Goal: Check status: Check status

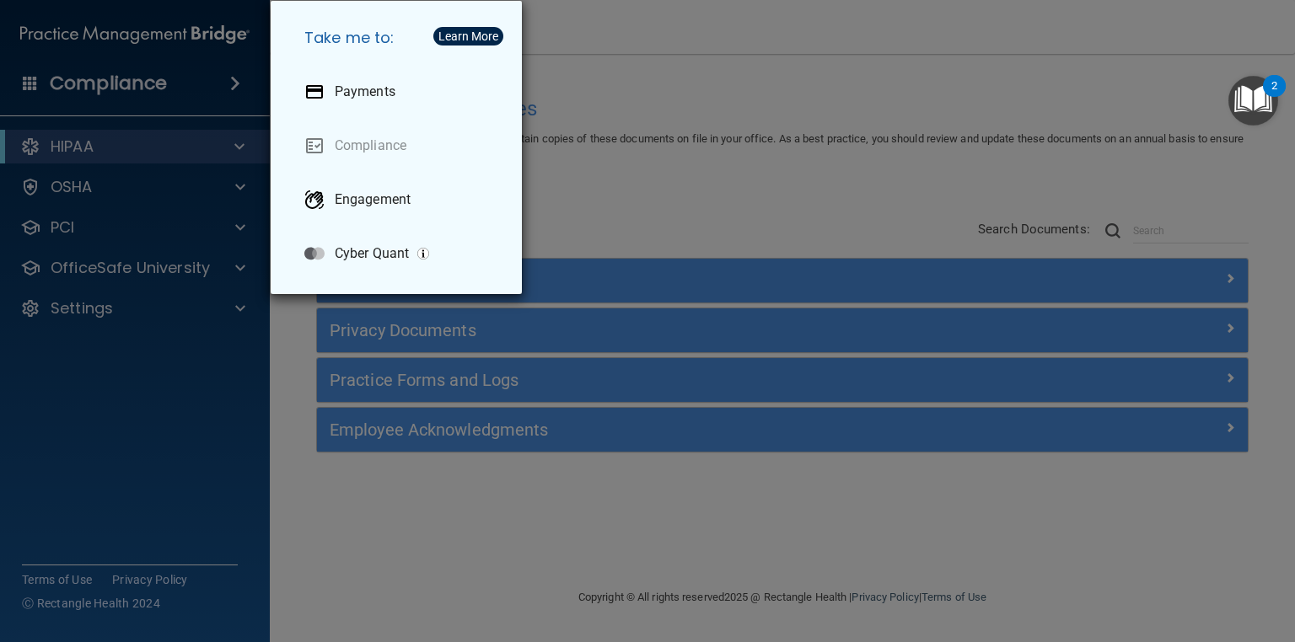
click at [462, 495] on div "Take me to: Payments Compliance Engagement Cyber Quant" at bounding box center [647, 321] width 1295 height 642
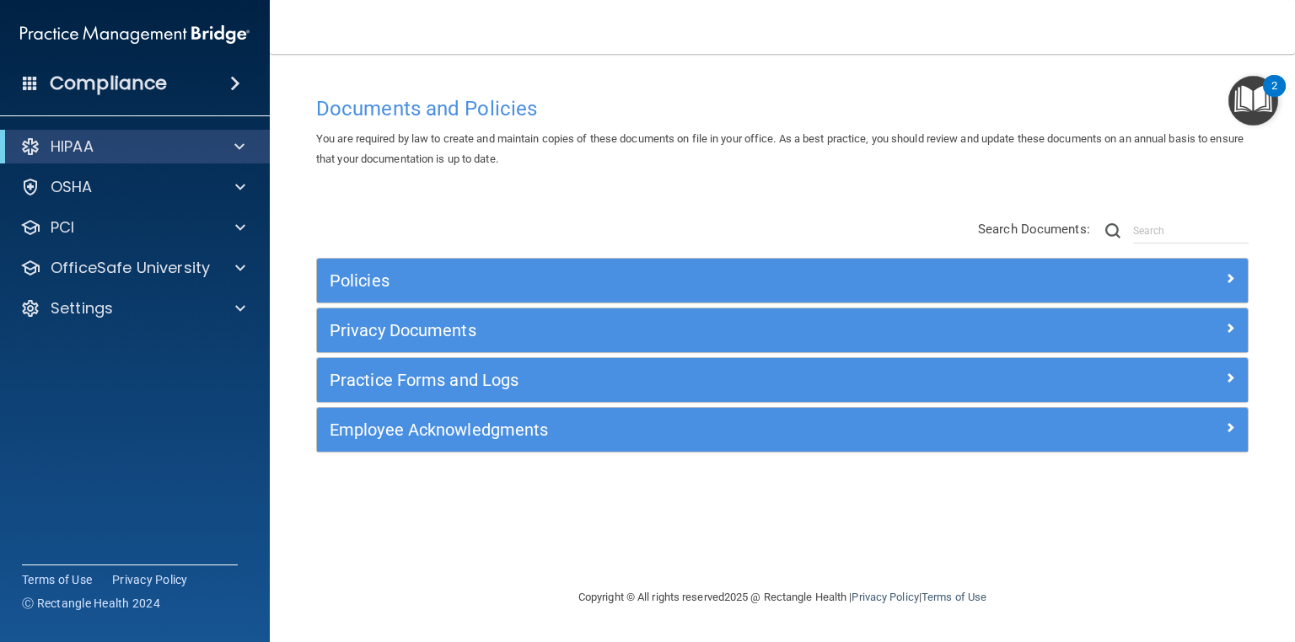
click at [399, 185] on div "Documents and Policies You are required by law to create and maintain copies of…" at bounding box center [782, 338] width 958 height 500
click at [196, 89] on div "Compliance" at bounding box center [135, 83] width 270 height 37
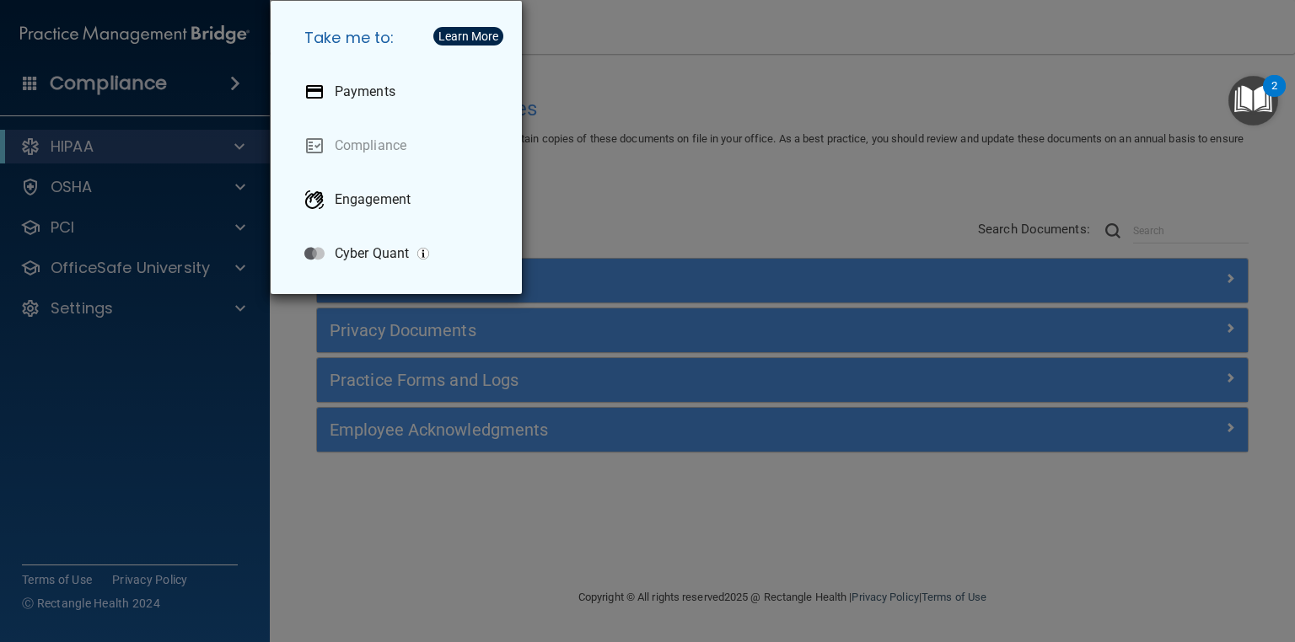
click at [570, 151] on div "Take me to: Payments Compliance Engagement Cyber Quant" at bounding box center [647, 321] width 1295 height 642
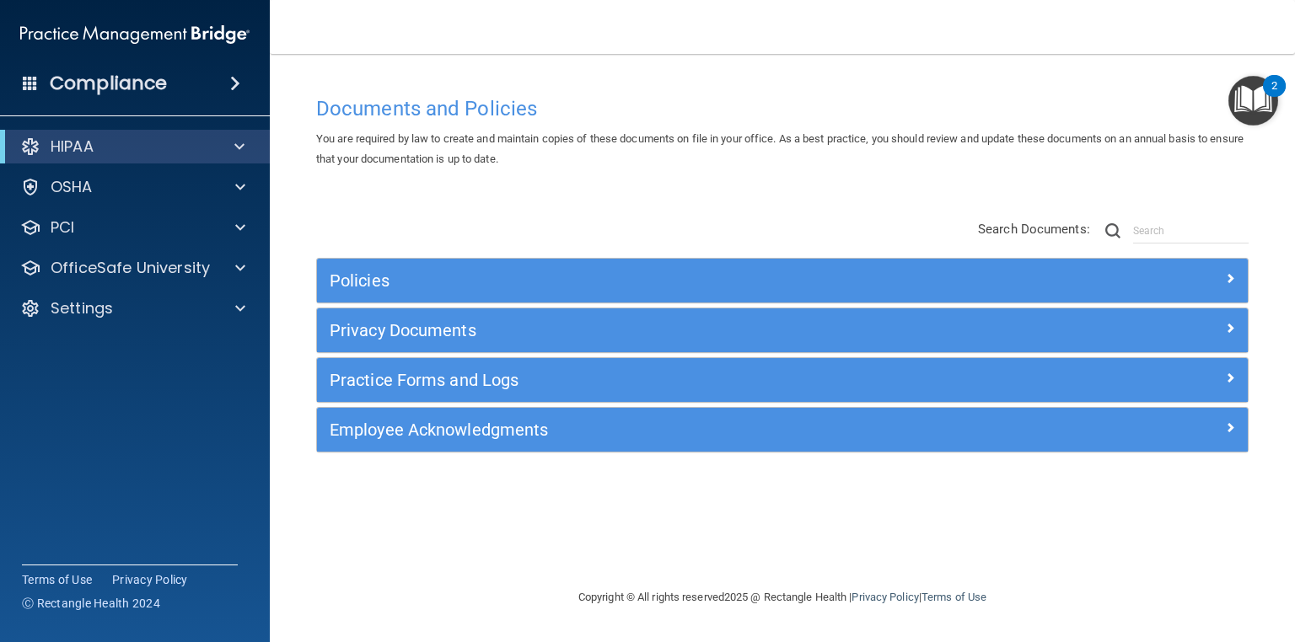
click at [1269, 110] on img "Open Resource Center, 2 new notifications" at bounding box center [1253, 101] width 50 height 50
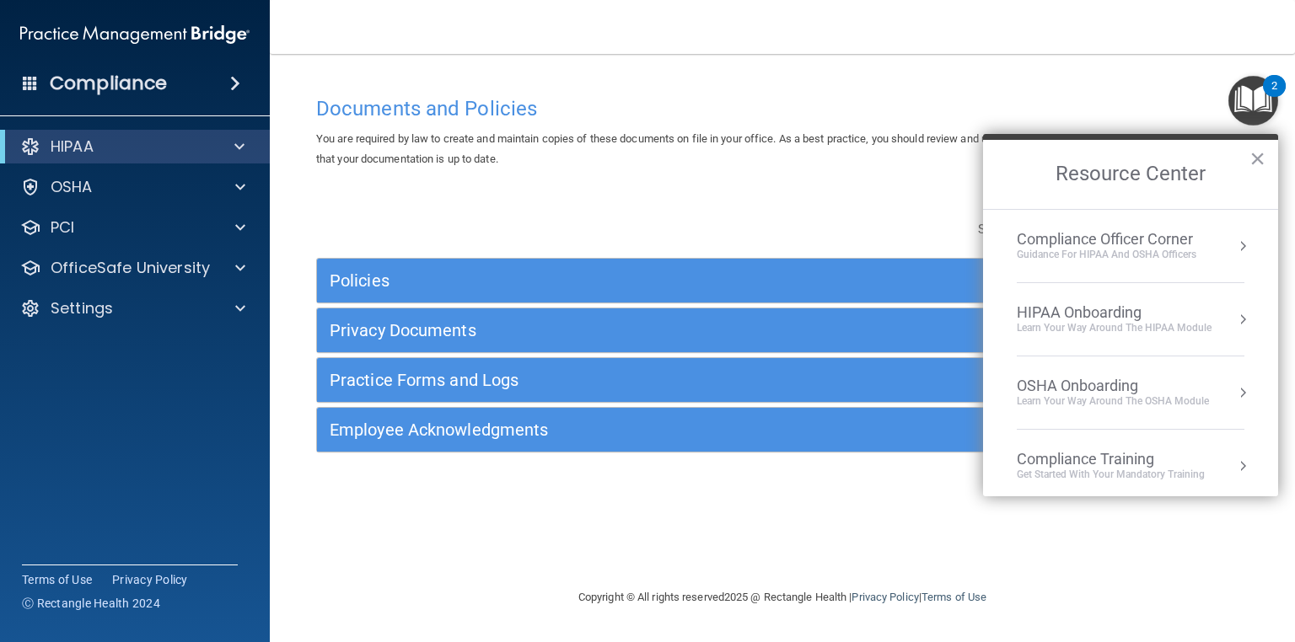
click at [685, 207] on div "Policies Select All (Unselect 0) Unselect All Print Selected (0) Acceptable Use…" at bounding box center [782, 337] width 958 height 269
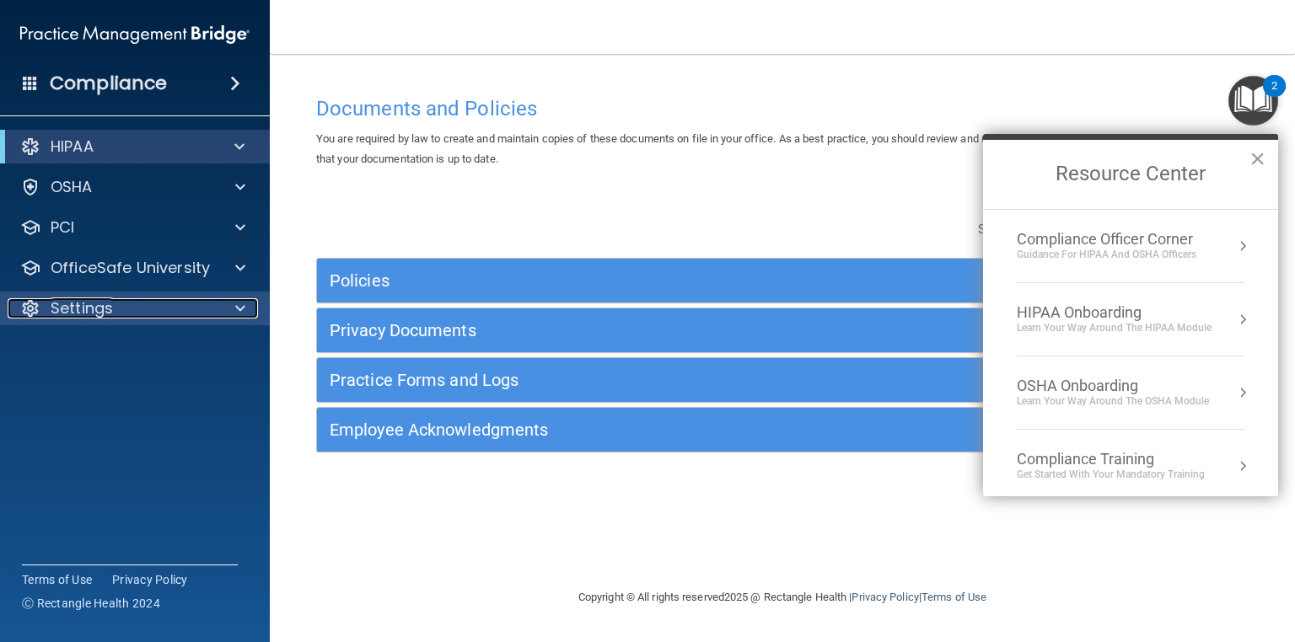
click at [123, 305] on div "Settings" at bounding box center [112, 308] width 209 height 20
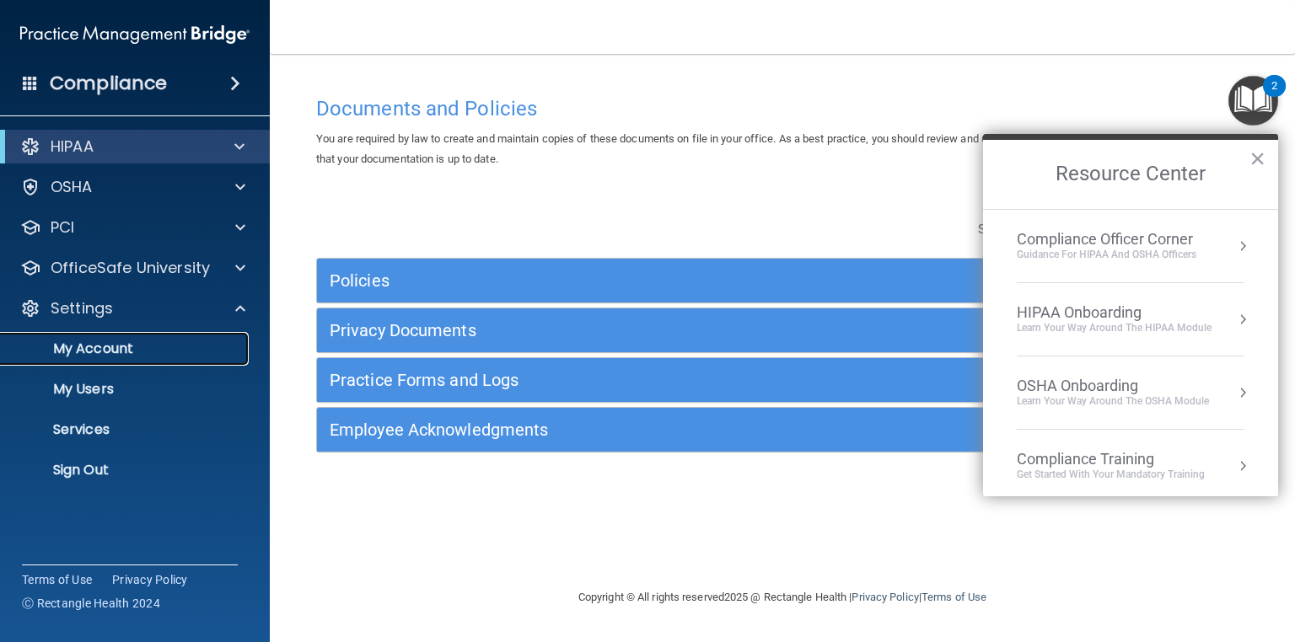
click at [155, 360] on link "My Account" at bounding box center [116, 349] width 266 height 34
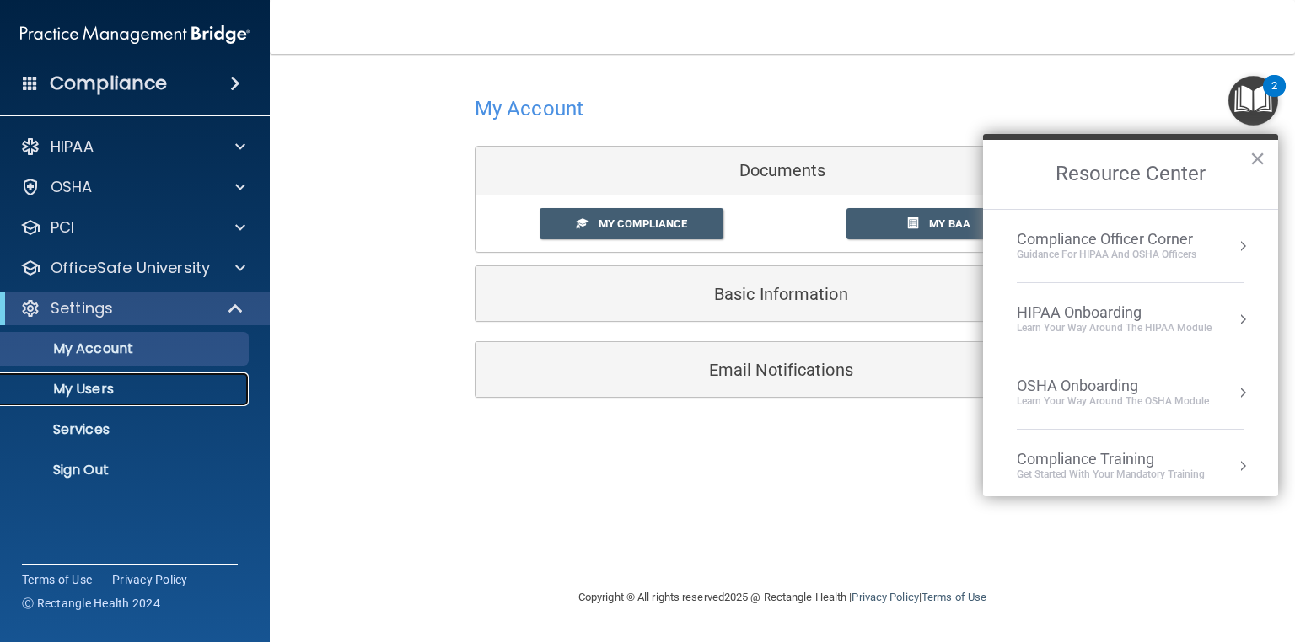
click at [88, 396] on p "My Users" at bounding box center [126, 389] width 230 height 17
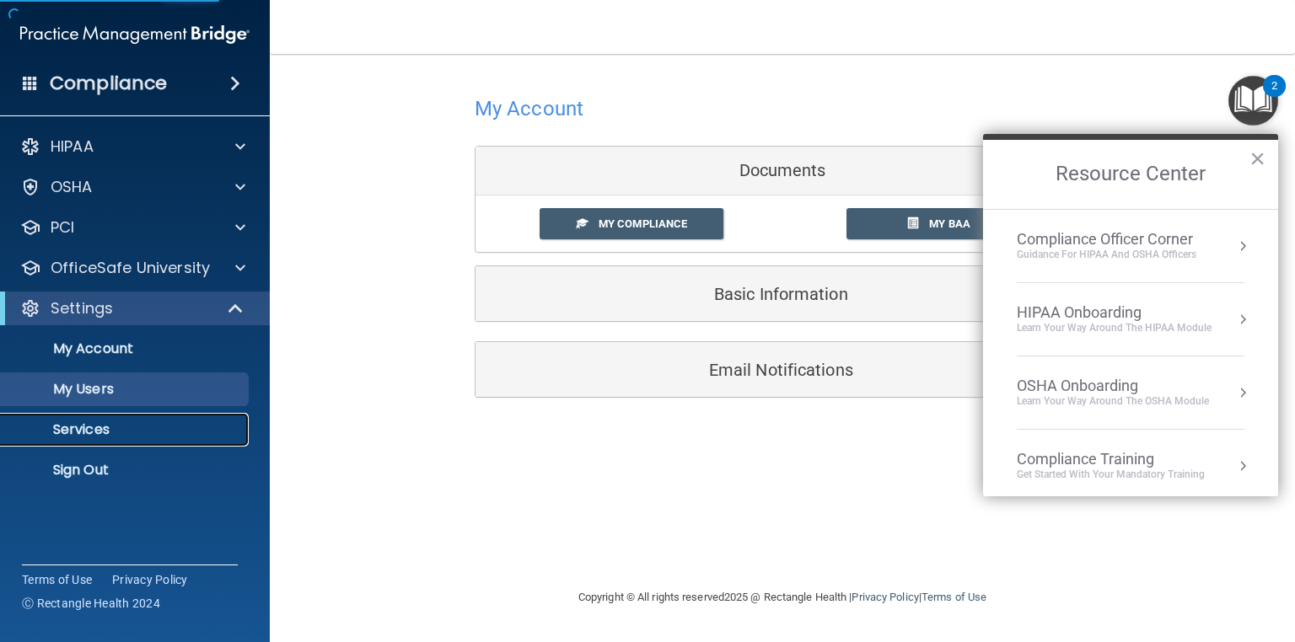
click at [98, 426] on p "Services" at bounding box center [126, 429] width 230 height 17
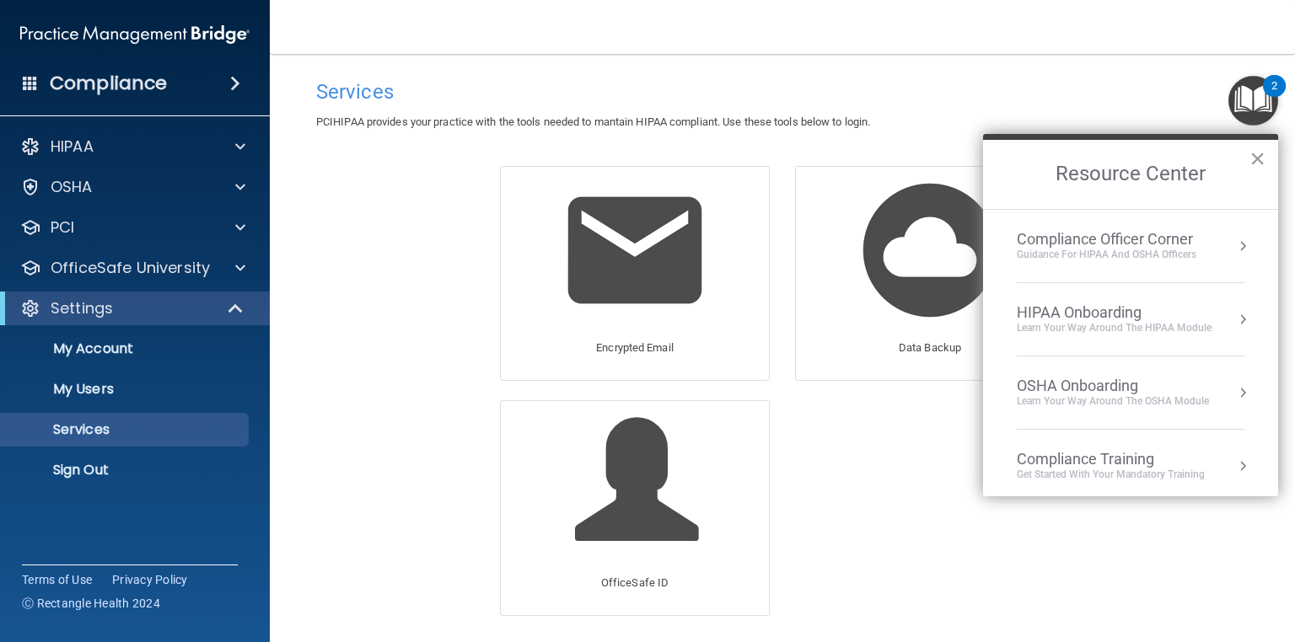
click at [1258, 162] on button "×" at bounding box center [1257, 158] width 16 height 27
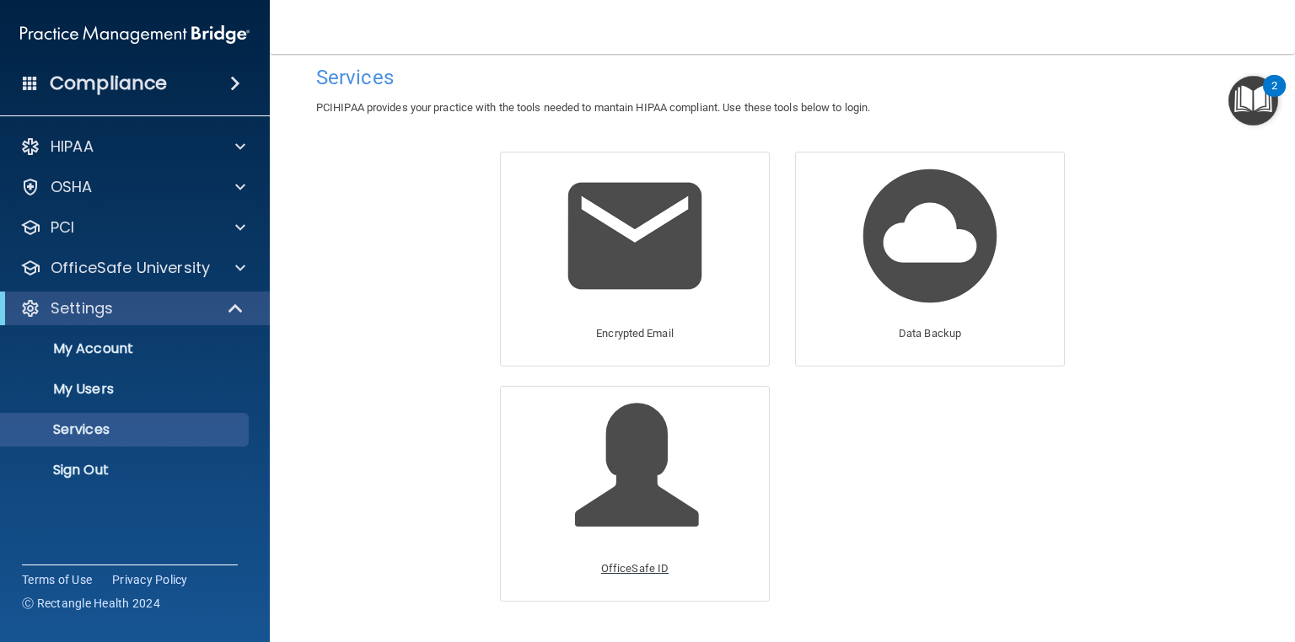
scroll to position [59, 0]
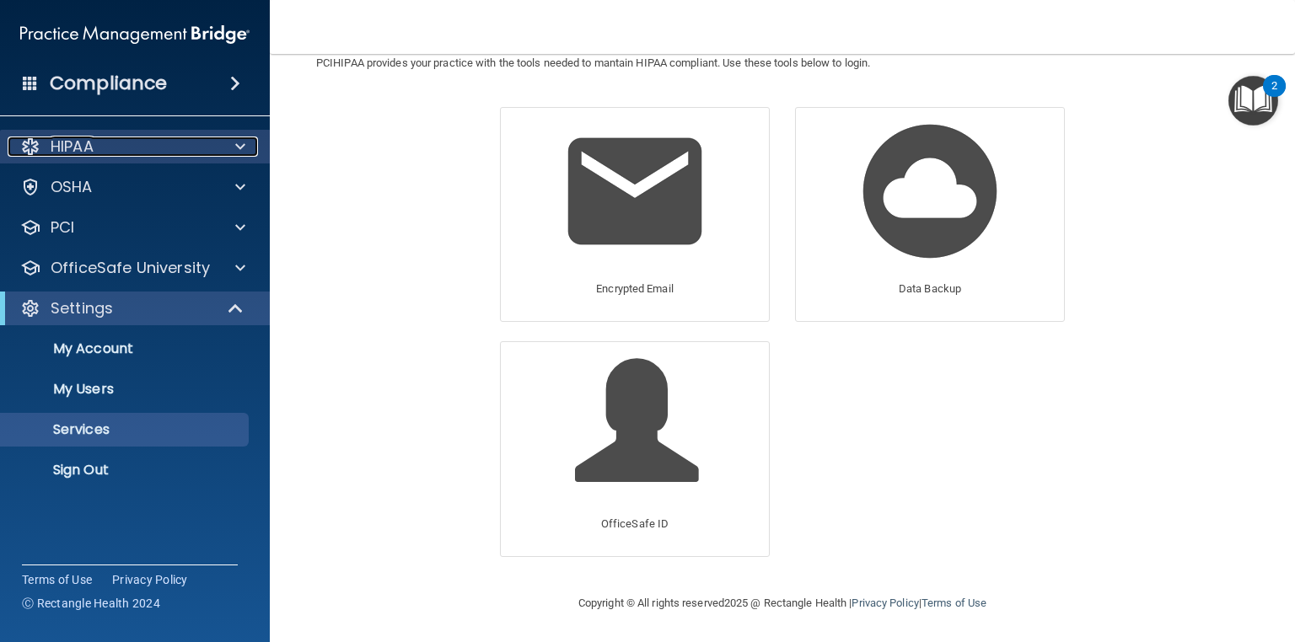
click at [217, 146] on div at bounding box center [238, 147] width 42 height 20
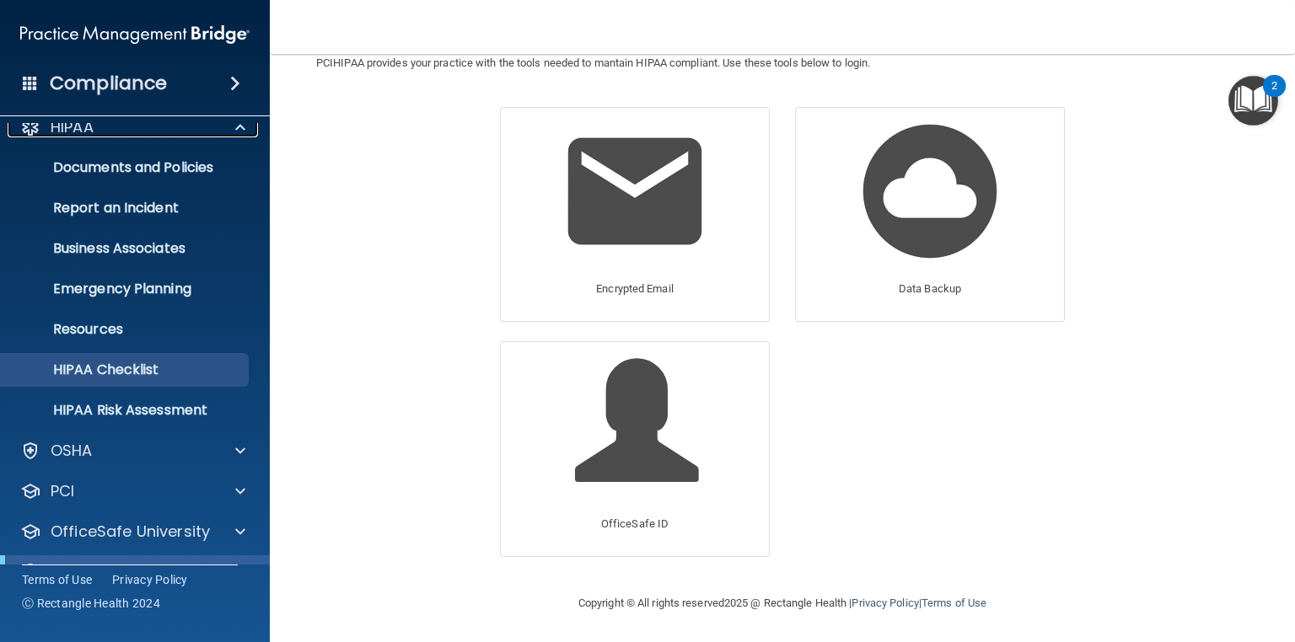
scroll to position [0, 0]
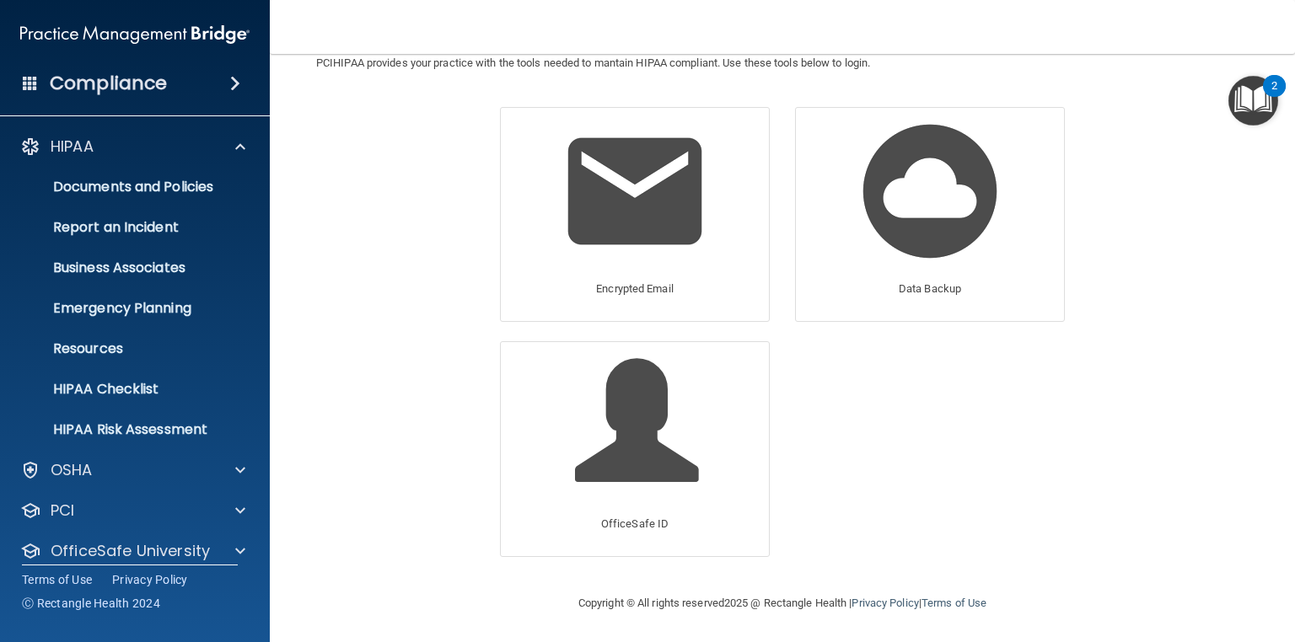
click at [140, 88] on h4 "Compliance" at bounding box center [108, 84] width 117 height 24
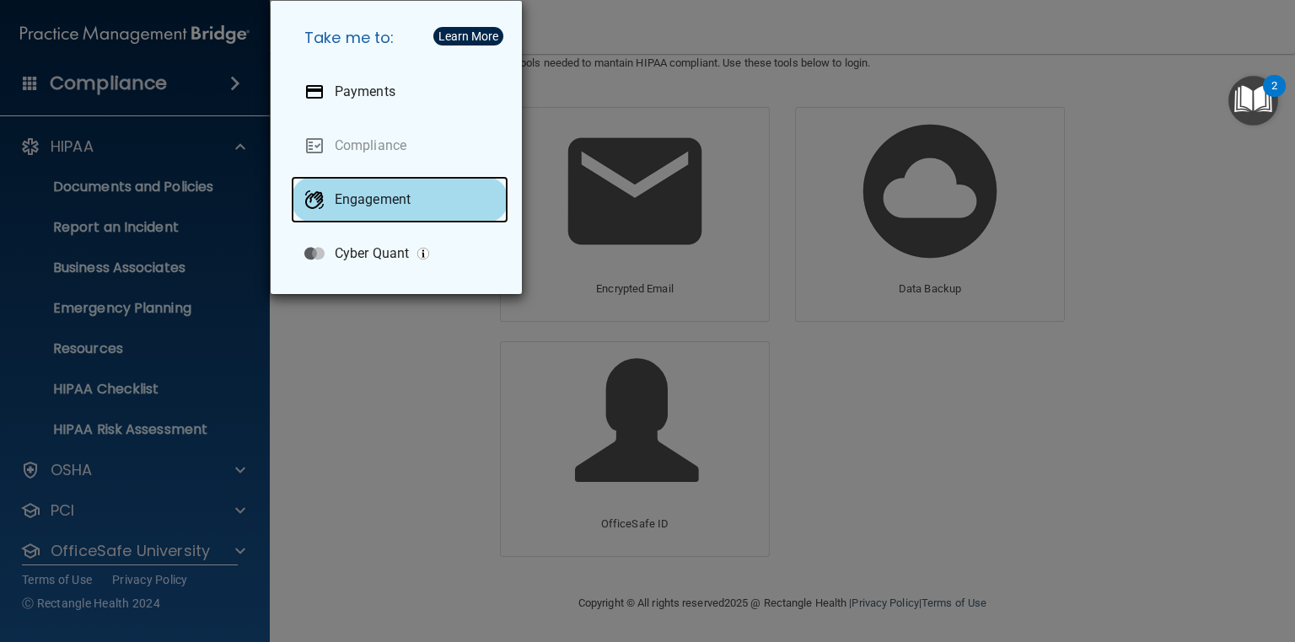
click at [379, 204] on p "Engagement" at bounding box center [373, 199] width 76 height 17
click at [724, 111] on div "Take me to: Payments Compliance Engagement Cyber Quant" at bounding box center [647, 321] width 1295 height 642
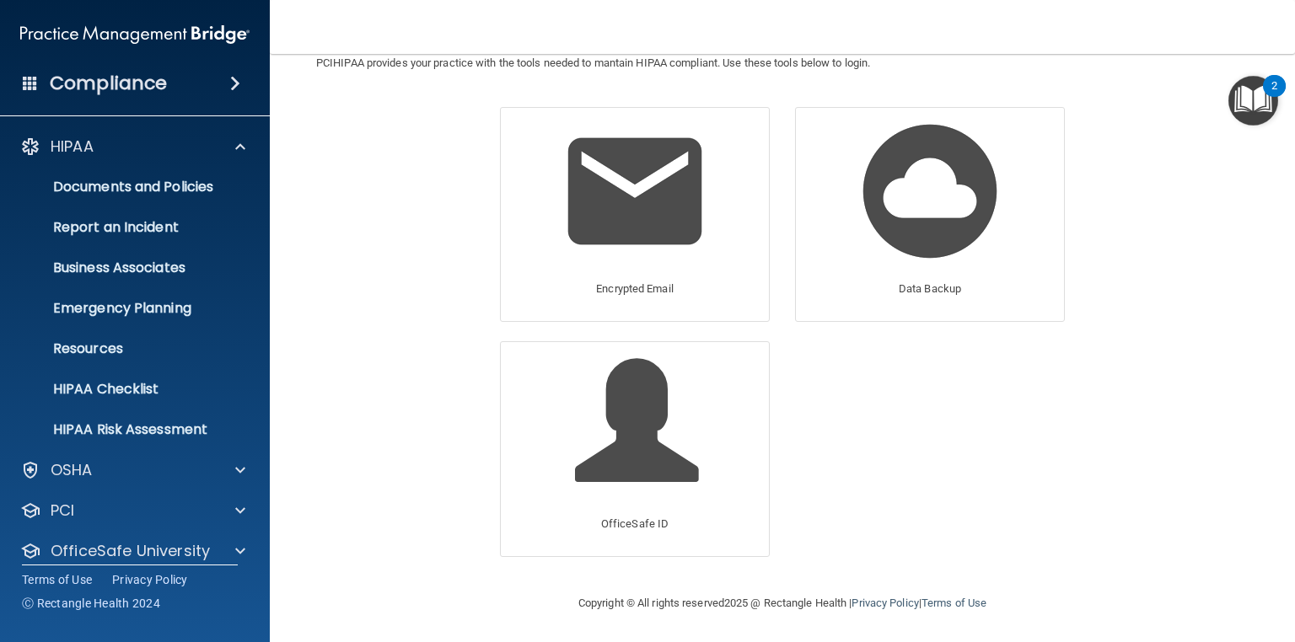
click at [143, 80] on h4 "Compliance" at bounding box center [108, 84] width 117 height 24
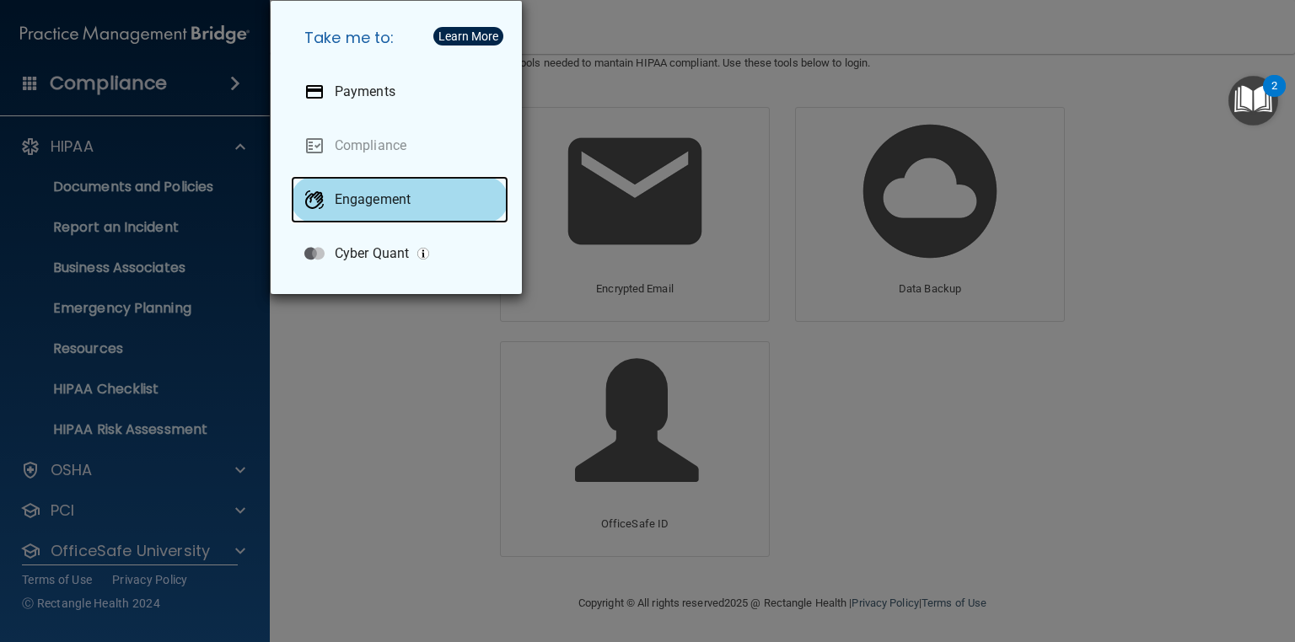
click at [381, 207] on p "Engagement" at bounding box center [373, 199] width 76 height 17
click at [829, 410] on div "Take me to: Payments Compliance Engagement Cyber Quant" at bounding box center [647, 321] width 1295 height 642
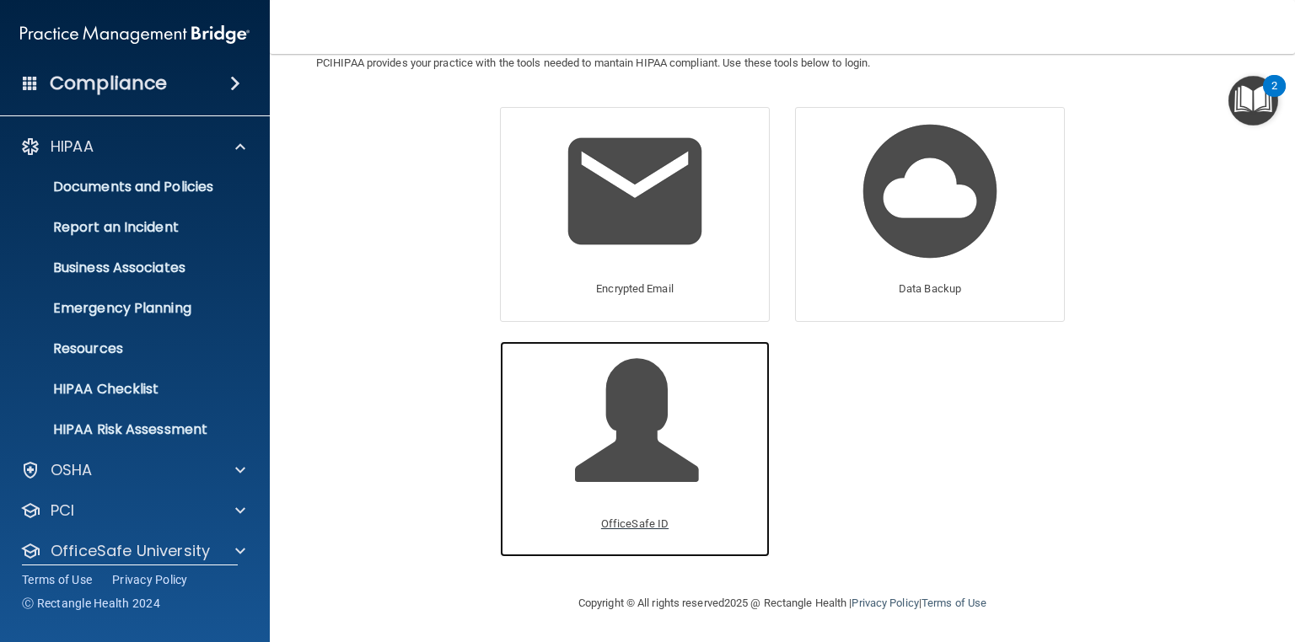
click at [598, 504] on span at bounding box center [655, 434] width 160 height 148
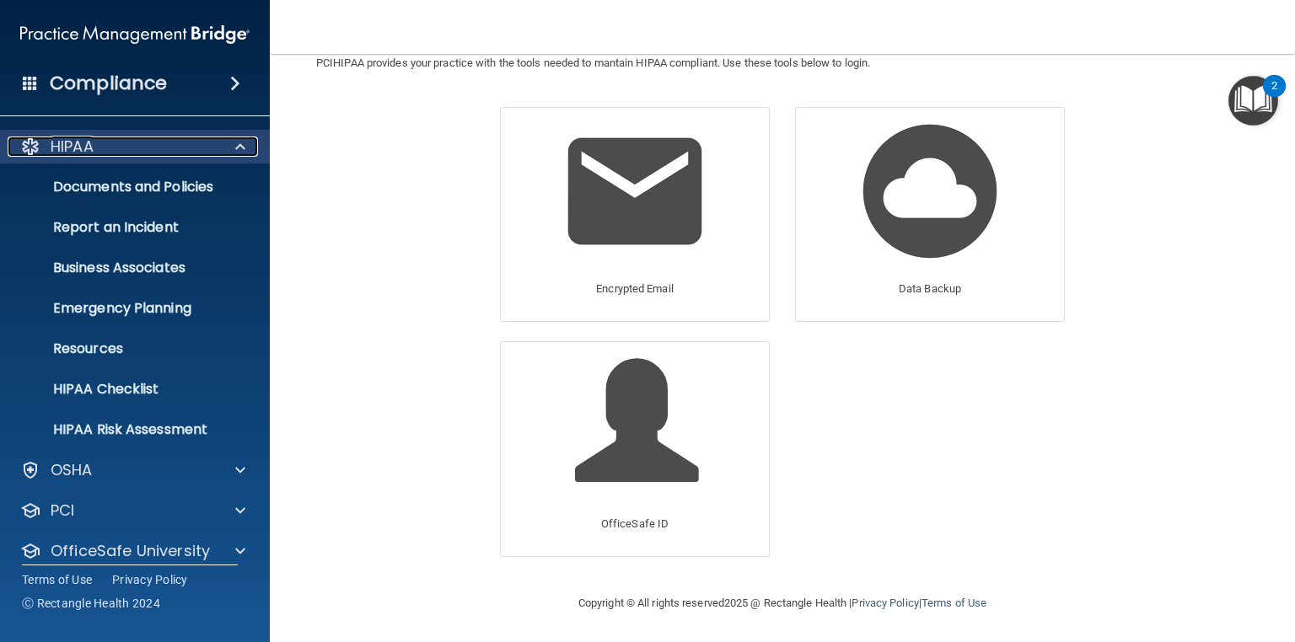
click at [71, 146] on p "HIPAA" at bounding box center [72, 147] width 43 height 20
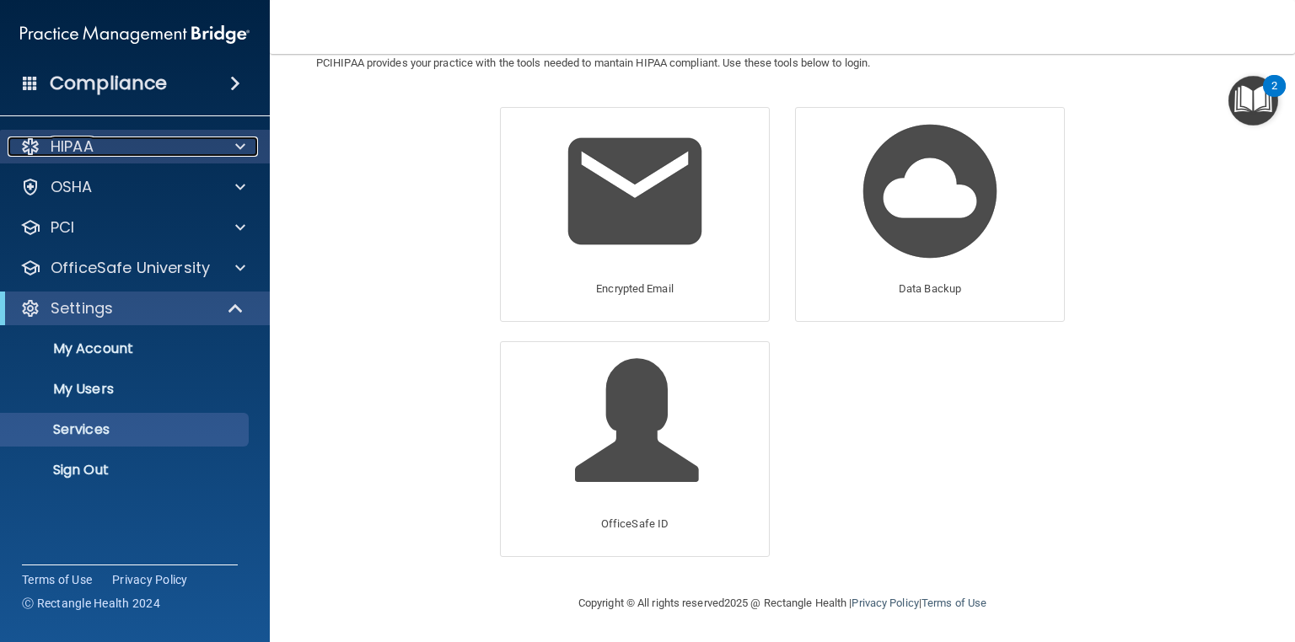
click at [71, 146] on p "HIPAA" at bounding box center [72, 147] width 43 height 20
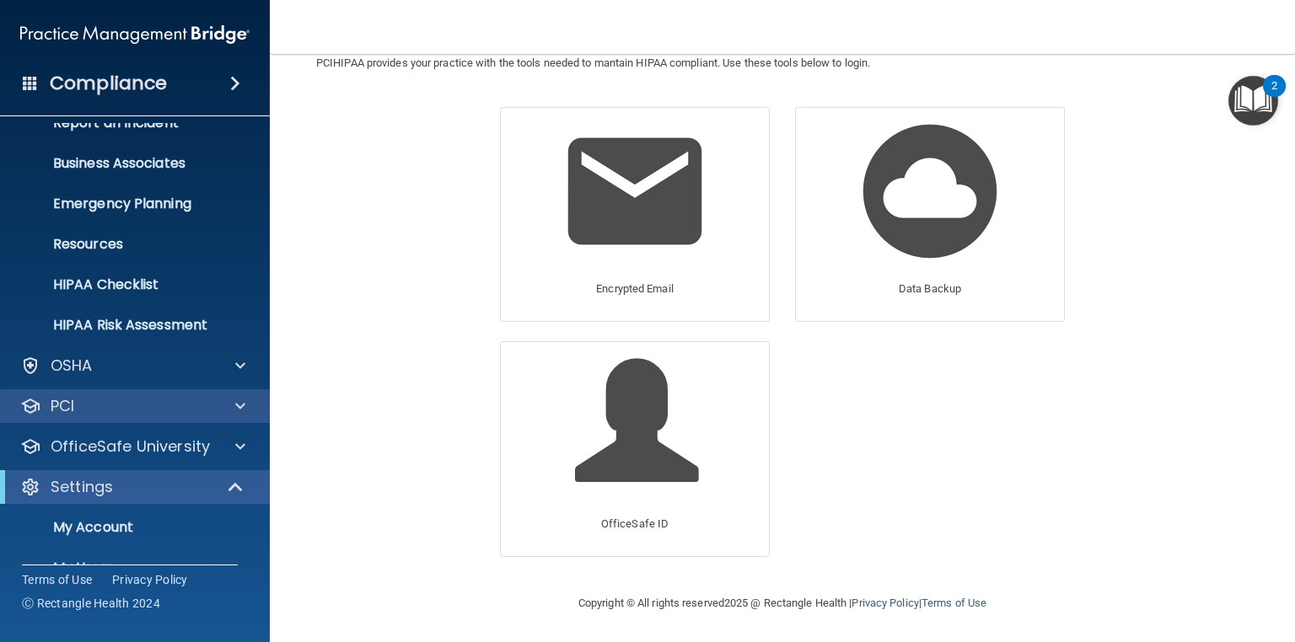
scroll to position [202, 0]
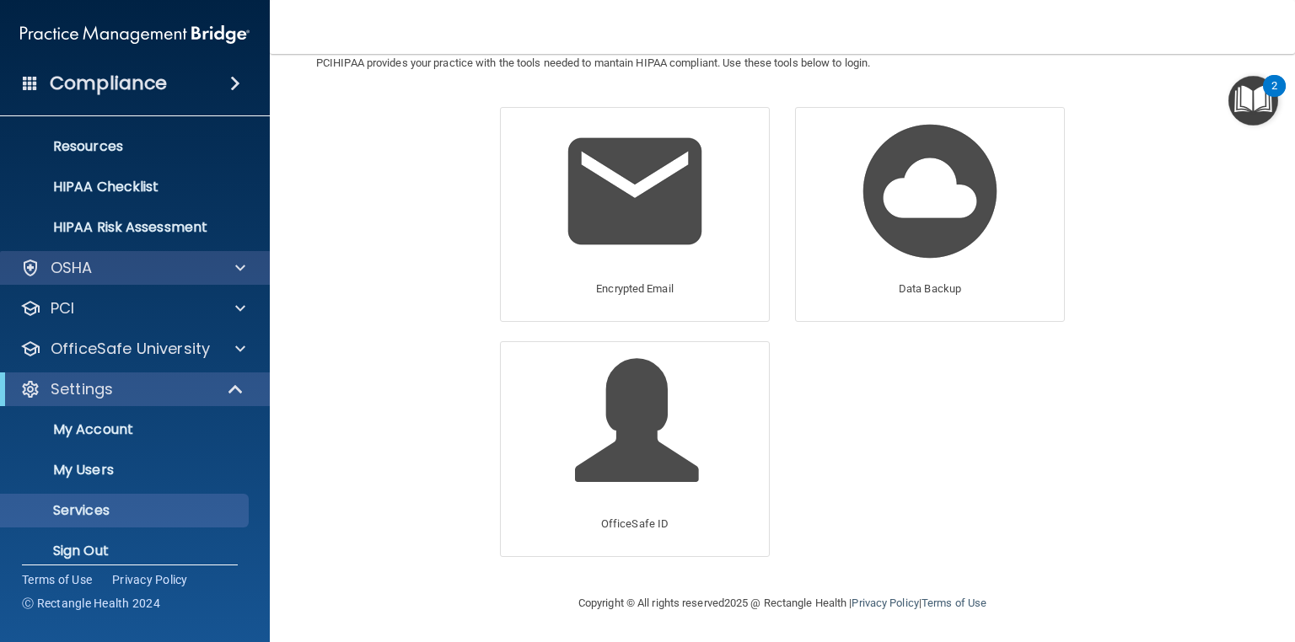
click at [128, 282] on div "OSHA" at bounding box center [135, 268] width 271 height 34
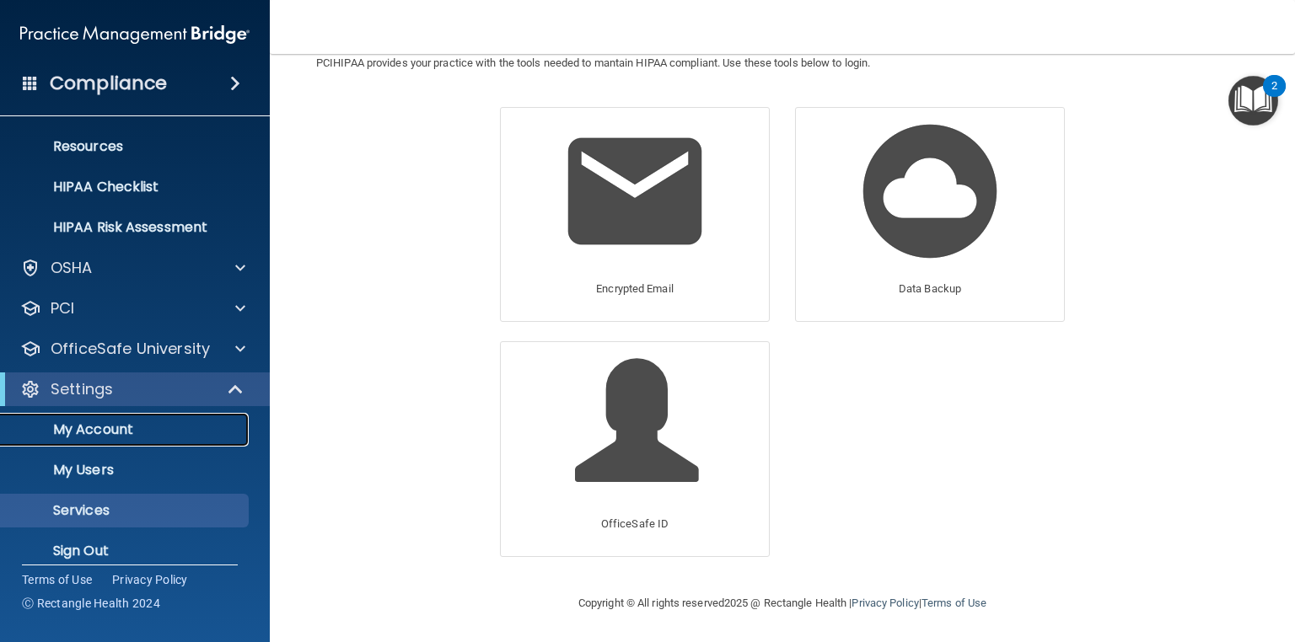
click at [142, 437] on p "My Account" at bounding box center [126, 429] width 230 height 17
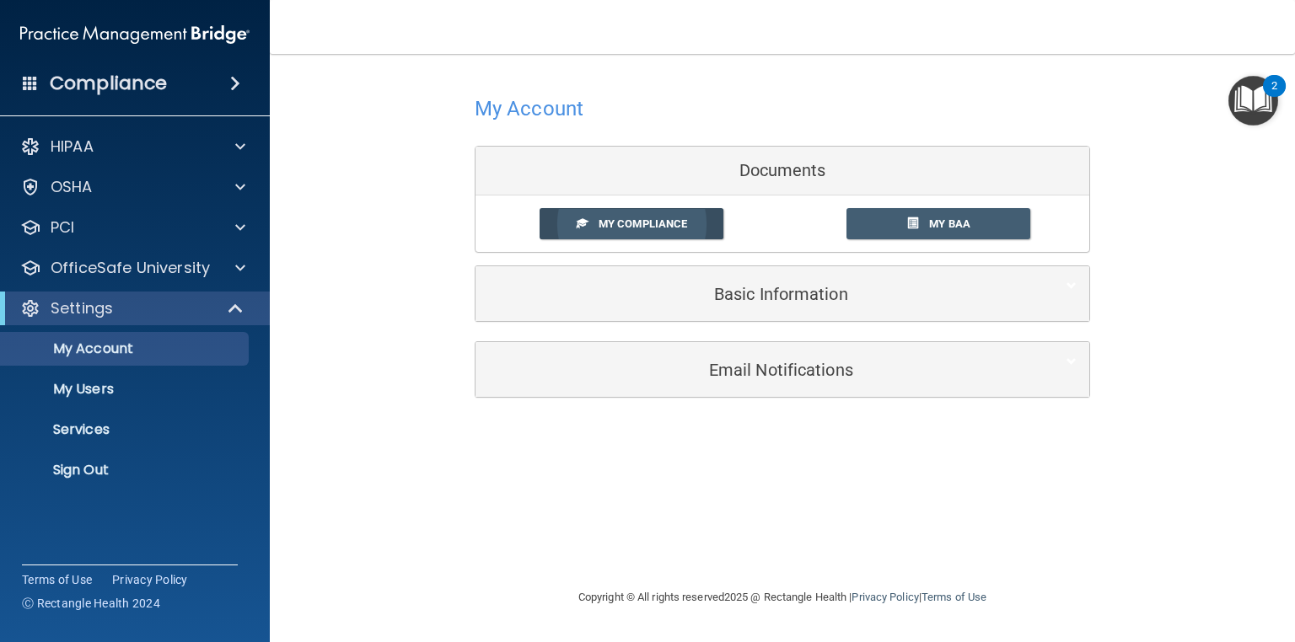
click at [614, 217] on span "My Compliance" at bounding box center [642, 223] width 89 height 13
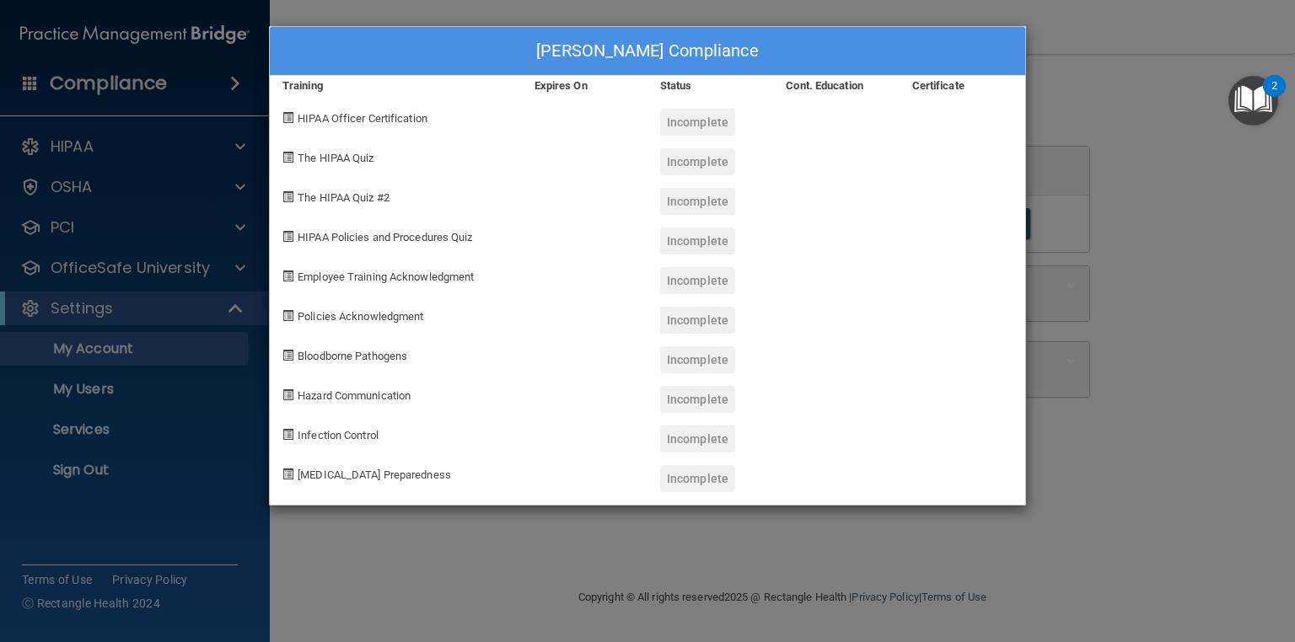
click at [317, 121] on span "HIPAA Officer Certification" at bounding box center [363, 118] width 130 height 13
click at [288, 121] on span at bounding box center [287, 117] width 11 height 11
click at [676, 125] on div "Incomplete" at bounding box center [697, 122] width 75 height 27
click at [291, 121] on span at bounding box center [287, 117] width 11 height 11
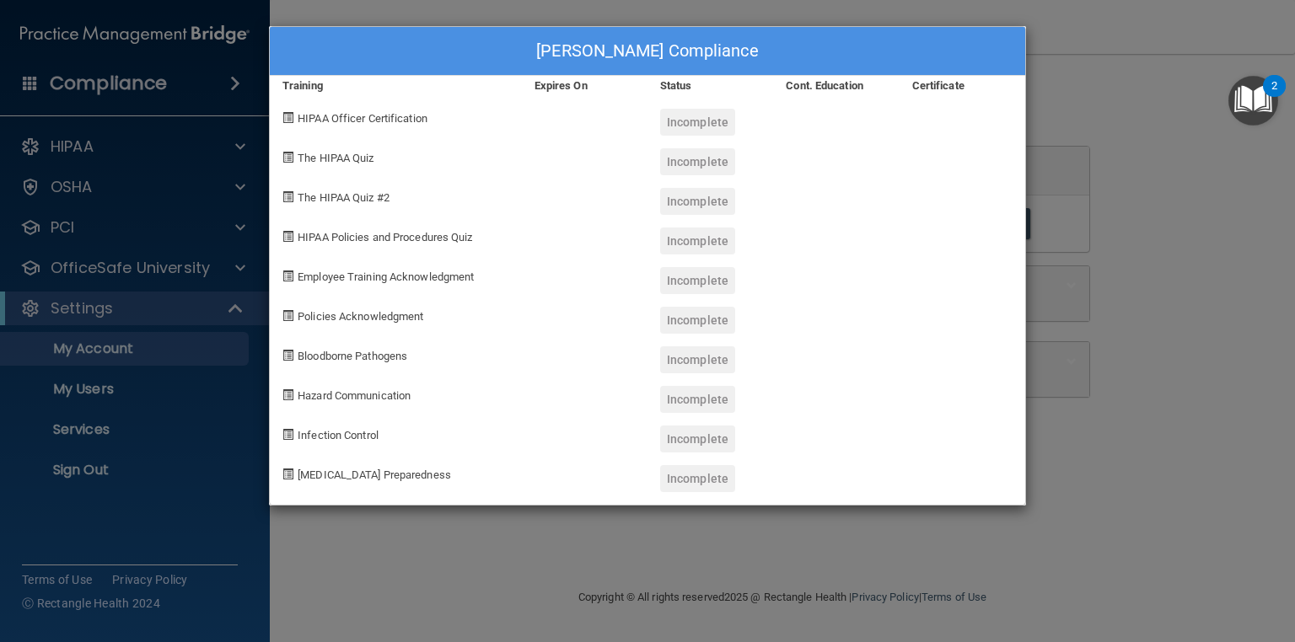
click at [291, 121] on span at bounding box center [287, 117] width 11 height 11
click at [714, 128] on div "Incomplete" at bounding box center [697, 122] width 75 height 27
click at [159, 110] on div "[PERSON_NAME] Compliance Training Expires On Status Cont. Education Certificate…" at bounding box center [647, 321] width 1295 height 642
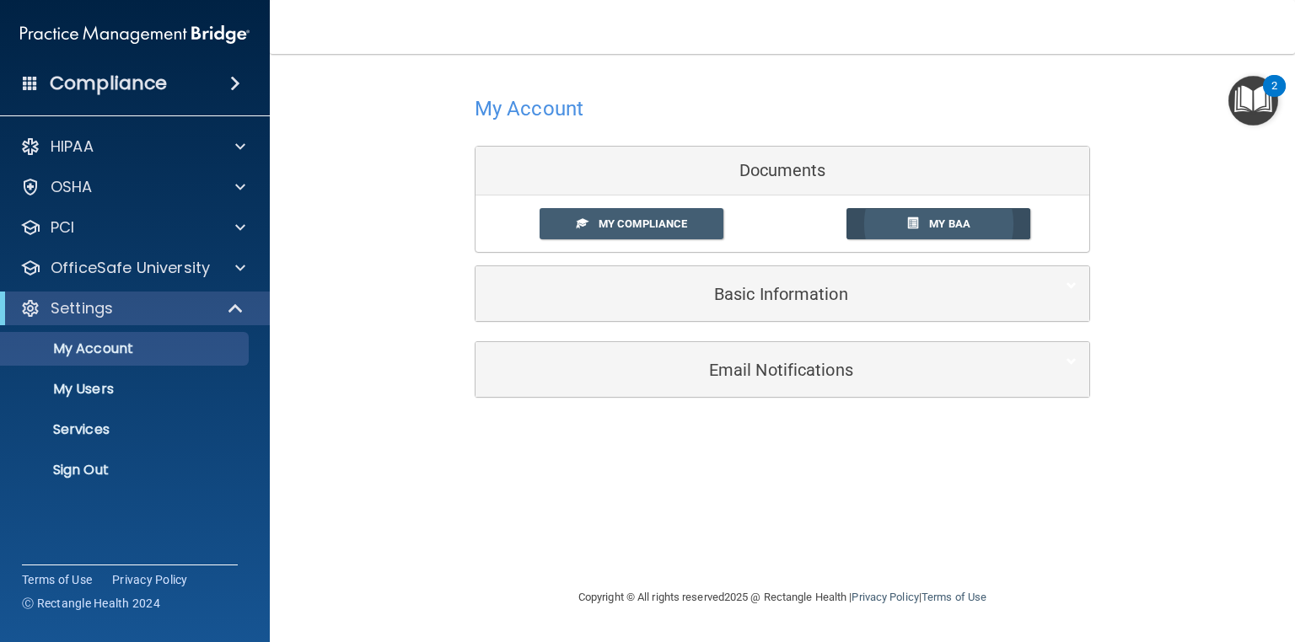
click at [914, 225] on span at bounding box center [912, 222] width 11 height 11
click at [628, 225] on span "My Compliance" at bounding box center [642, 223] width 89 height 13
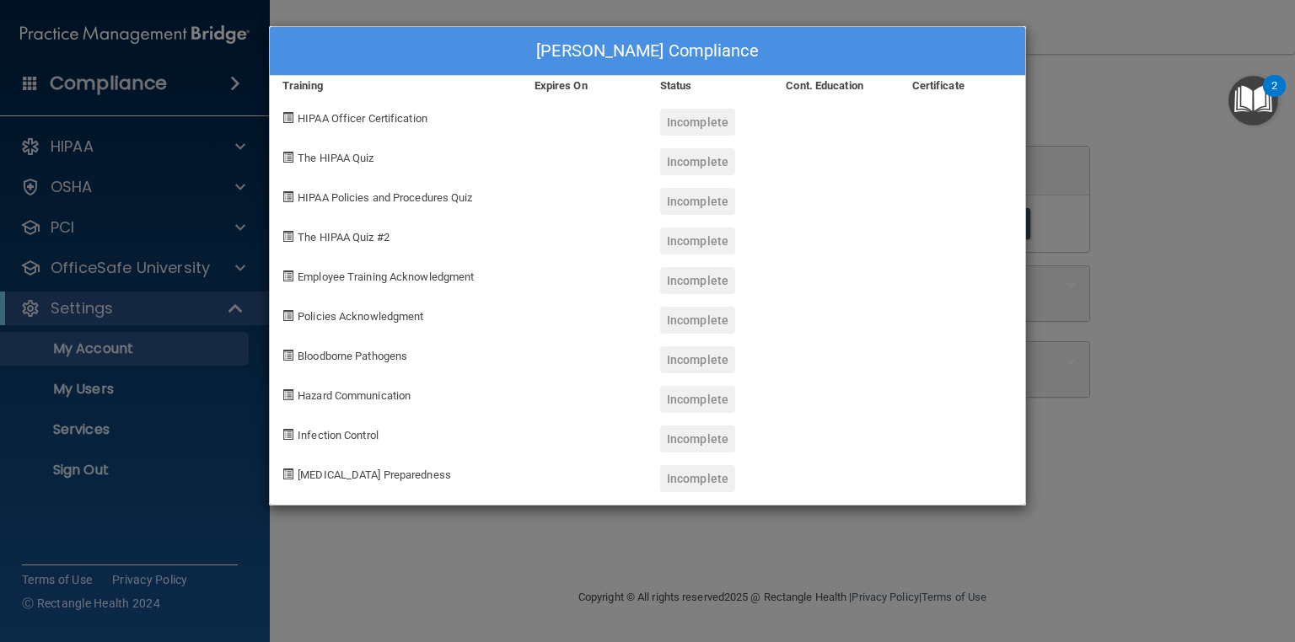
click at [287, 113] on span at bounding box center [287, 117] width 11 height 11
click at [332, 131] on div "HIPAA Officer Certification" at bounding box center [396, 116] width 252 height 40
click at [345, 266] on div "Employee Training Acknowledgment" at bounding box center [396, 275] width 252 height 40
click at [485, 337] on div "Bloodborne Pathogens" at bounding box center [396, 354] width 252 height 40
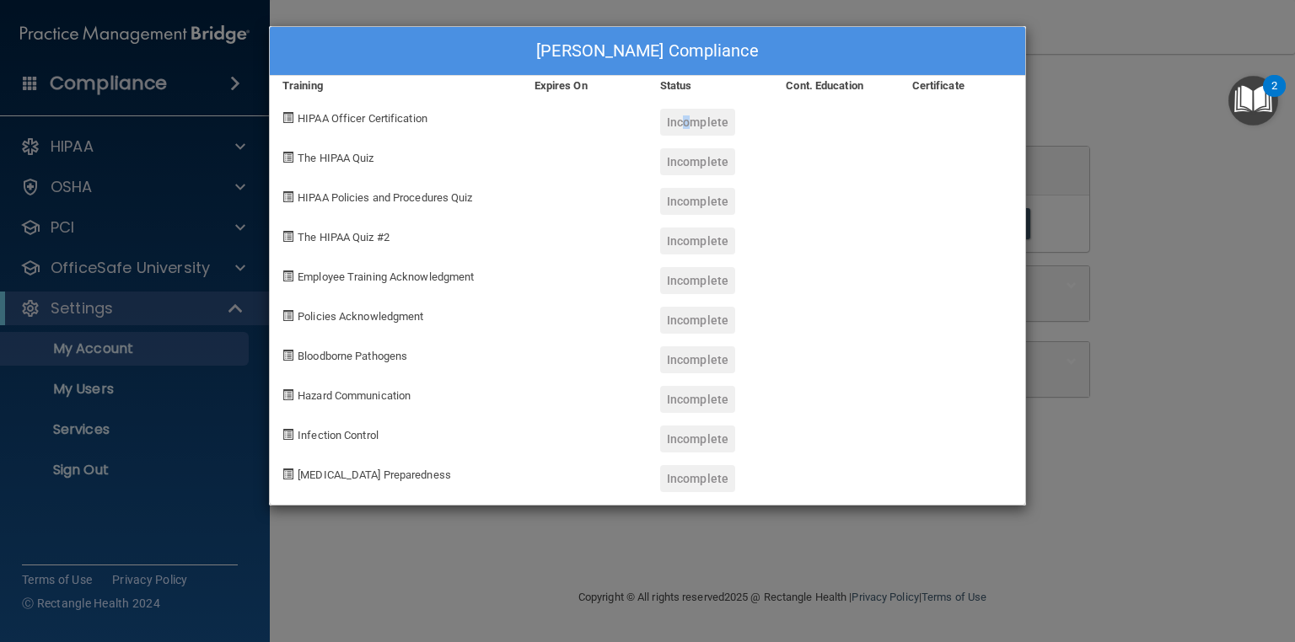
drag, startPoint x: 680, startPoint y: 98, endPoint x: 688, endPoint y: 108, distance: 12.6
click at [681, 99] on div "Incomplete" at bounding box center [710, 116] width 126 height 40
click at [688, 109] on div "Incomplete" at bounding box center [697, 122] width 75 height 27
drag, startPoint x: 679, startPoint y: 130, endPoint x: 704, endPoint y: 173, distance: 49.5
click at [679, 131] on div "Incomplete" at bounding box center [697, 122] width 75 height 27
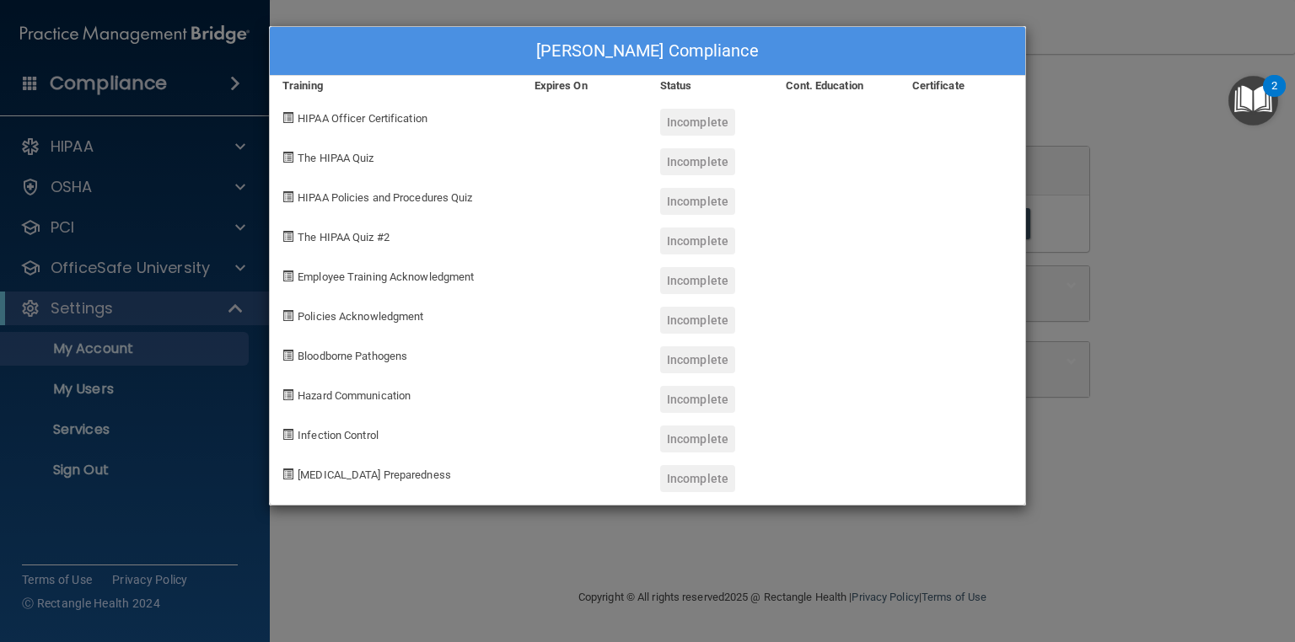
drag, startPoint x: 705, startPoint y: 177, endPoint x: 713, endPoint y: 206, distance: 29.6
click at [707, 182] on div "Incomplete" at bounding box center [710, 195] width 126 height 40
click at [717, 217] on div "Incomplete" at bounding box center [710, 235] width 126 height 40
click at [721, 228] on div "Incomplete" at bounding box center [710, 235] width 126 height 40
click at [775, 410] on div at bounding box center [836, 393] width 126 height 40
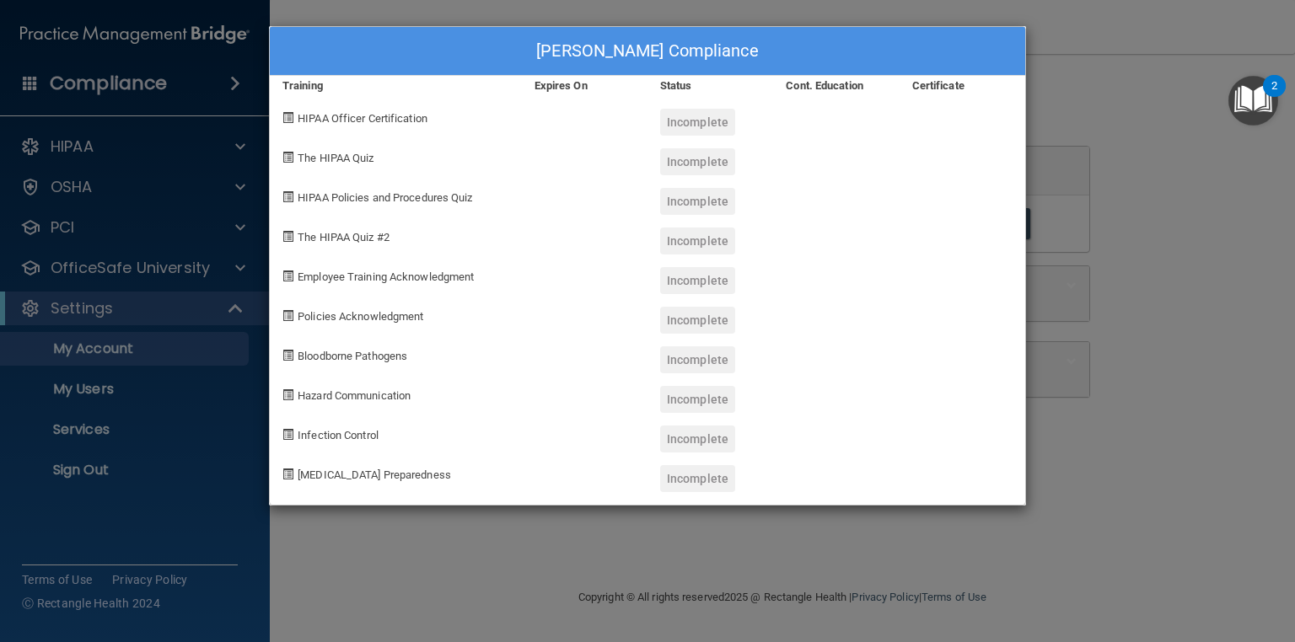
click at [690, 438] on div "Incomplete" at bounding box center [697, 439] width 75 height 27
click at [685, 441] on div "Incomplete" at bounding box center [697, 439] width 75 height 27
click at [589, 462] on div at bounding box center [585, 473] width 126 height 40
click at [260, 389] on div "[PERSON_NAME] Compliance Training Expires On Status Cont. Education Certificate…" at bounding box center [647, 321] width 1295 height 642
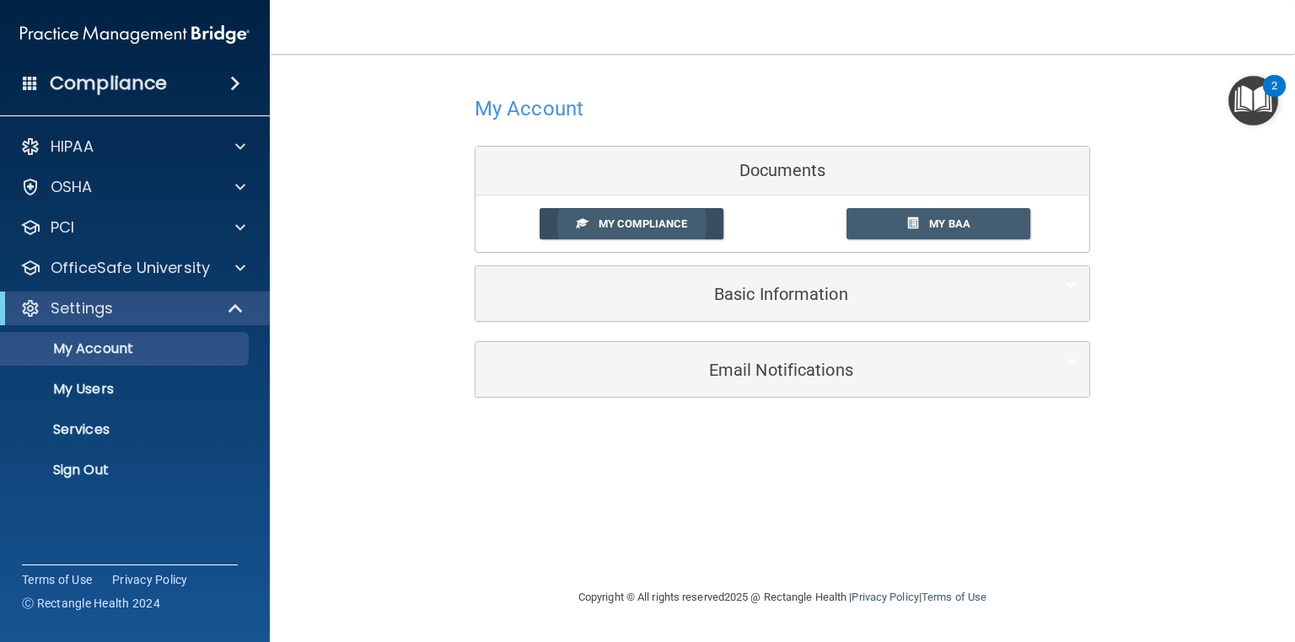
click at [613, 216] on link "My Compliance" at bounding box center [631, 223] width 185 height 31
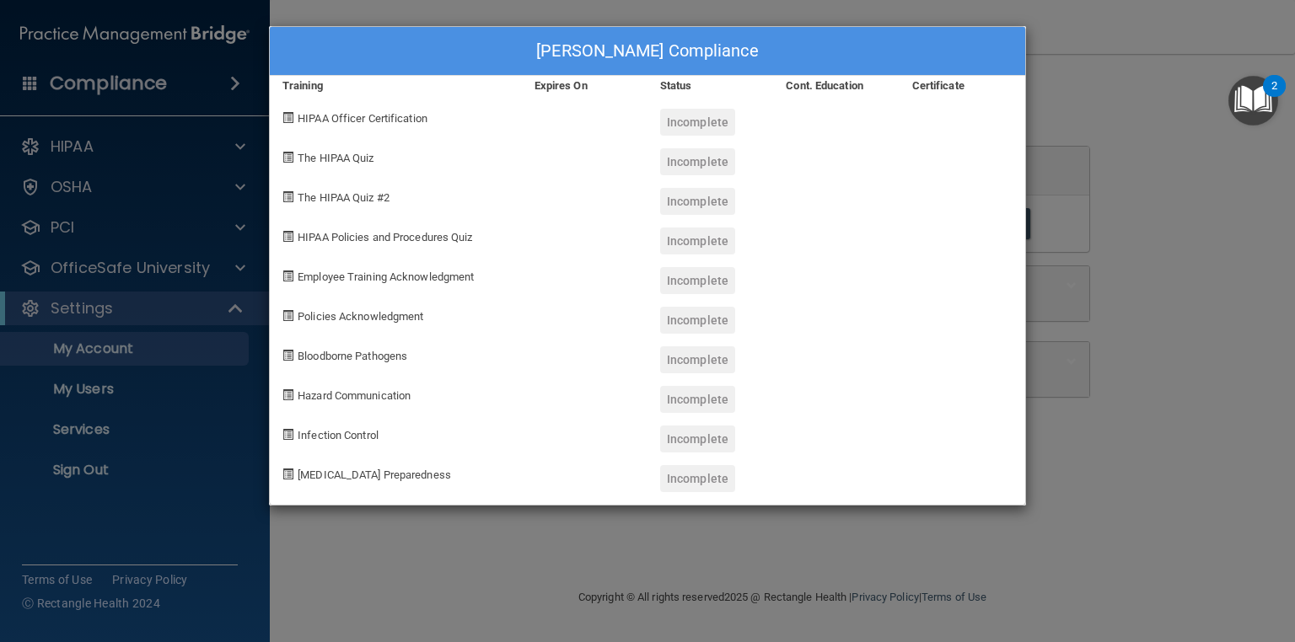
click at [287, 474] on span at bounding box center [287, 474] width 11 height 11
drag, startPoint x: 283, startPoint y: 475, endPoint x: 521, endPoint y: 401, distance: 248.7
click at [520, 401] on div "Hazard Communication" at bounding box center [396, 393] width 252 height 40
click at [705, 404] on div "Incomplete" at bounding box center [697, 399] width 75 height 27
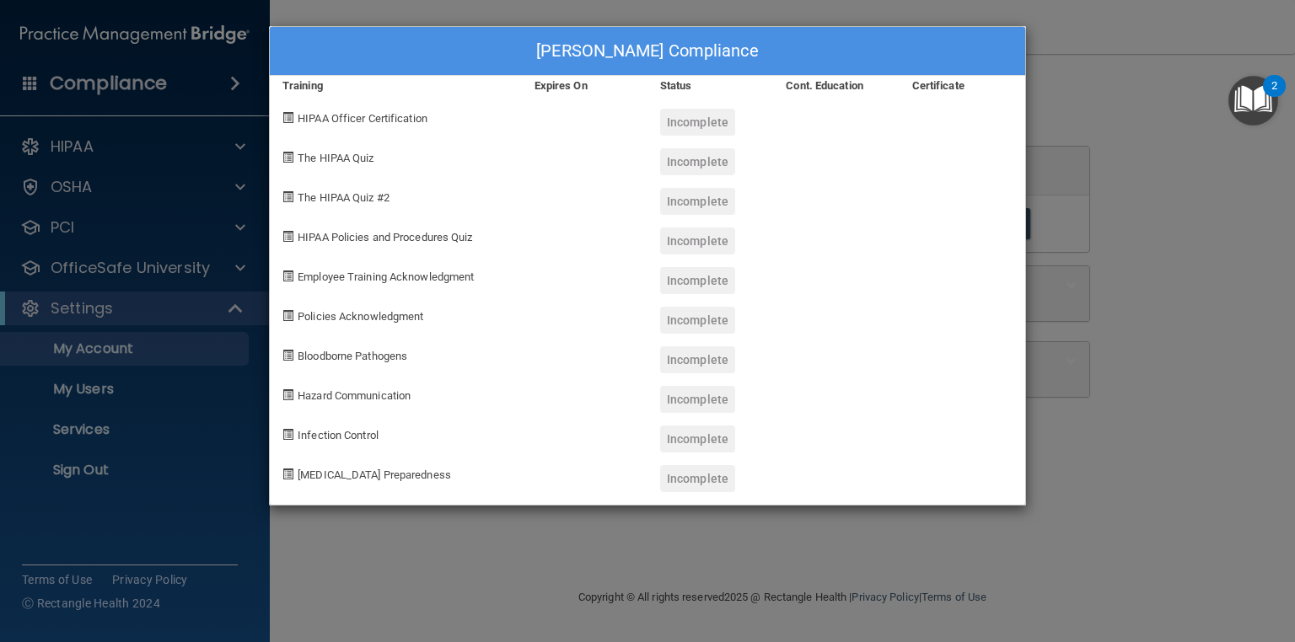
click at [704, 356] on div "Incomplete" at bounding box center [697, 359] width 75 height 27
click at [424, 235] on span "HIPAA Policies and Procedures Quiz" at bounding box center [385, 237] width 174 height 13
